Goal: Browse casually: Explore the website without a specific task or goal

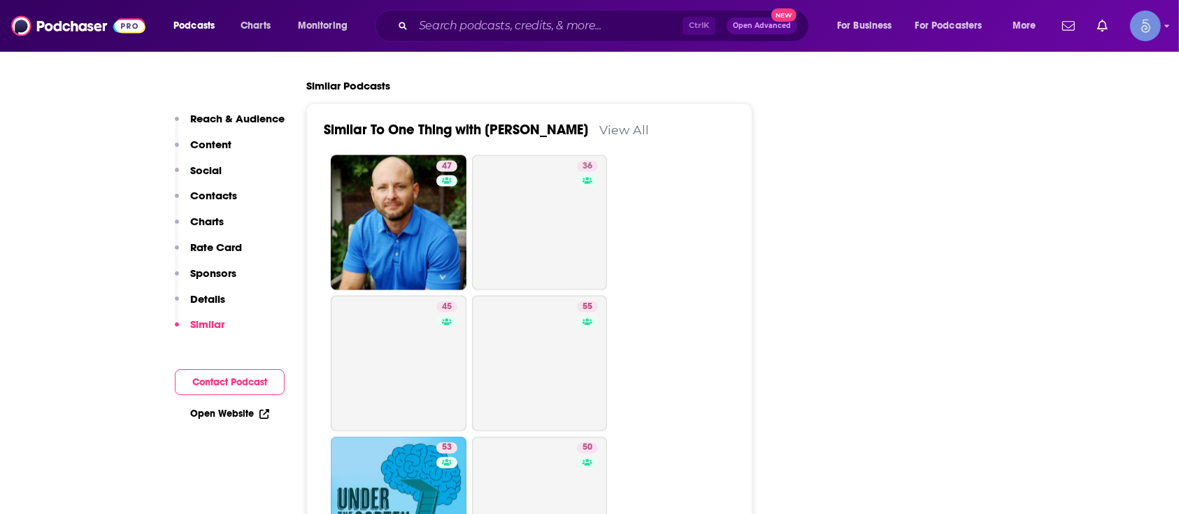
scroll to position [2305, 0]
